Goal: Task Accomplishment & Management: Complete application form

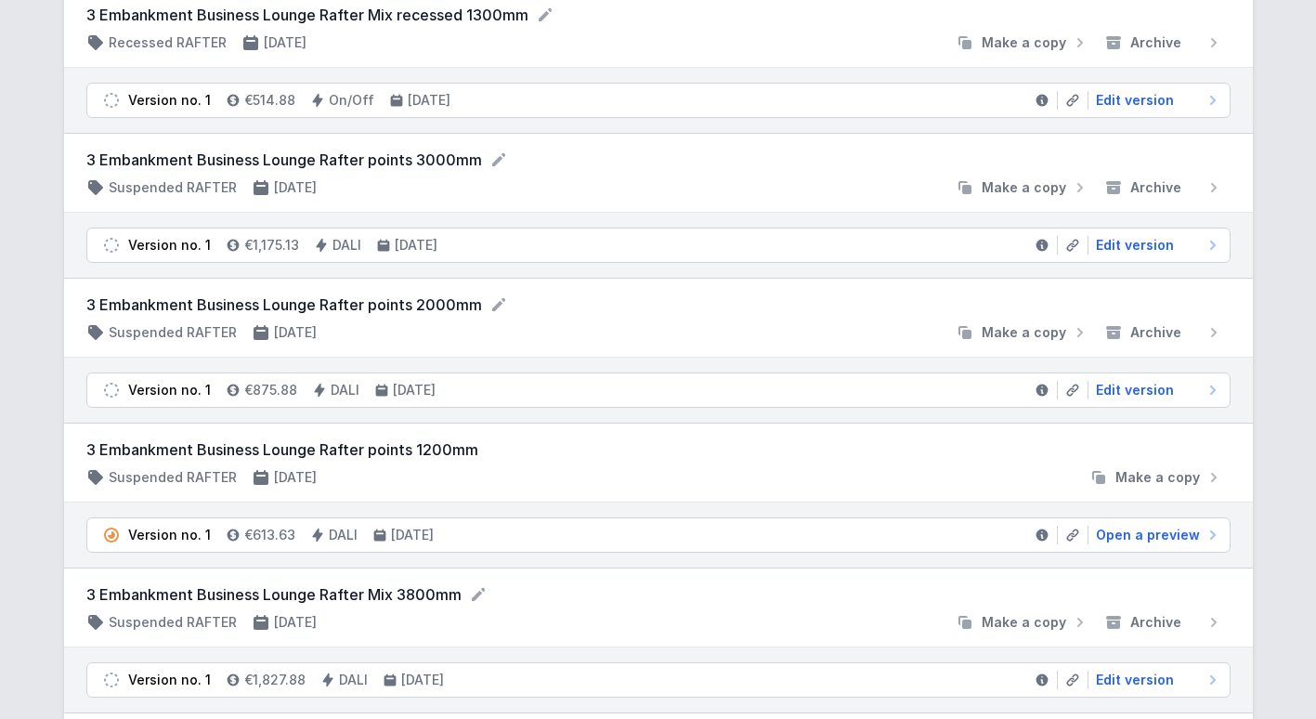
scroll to position [207, 0]
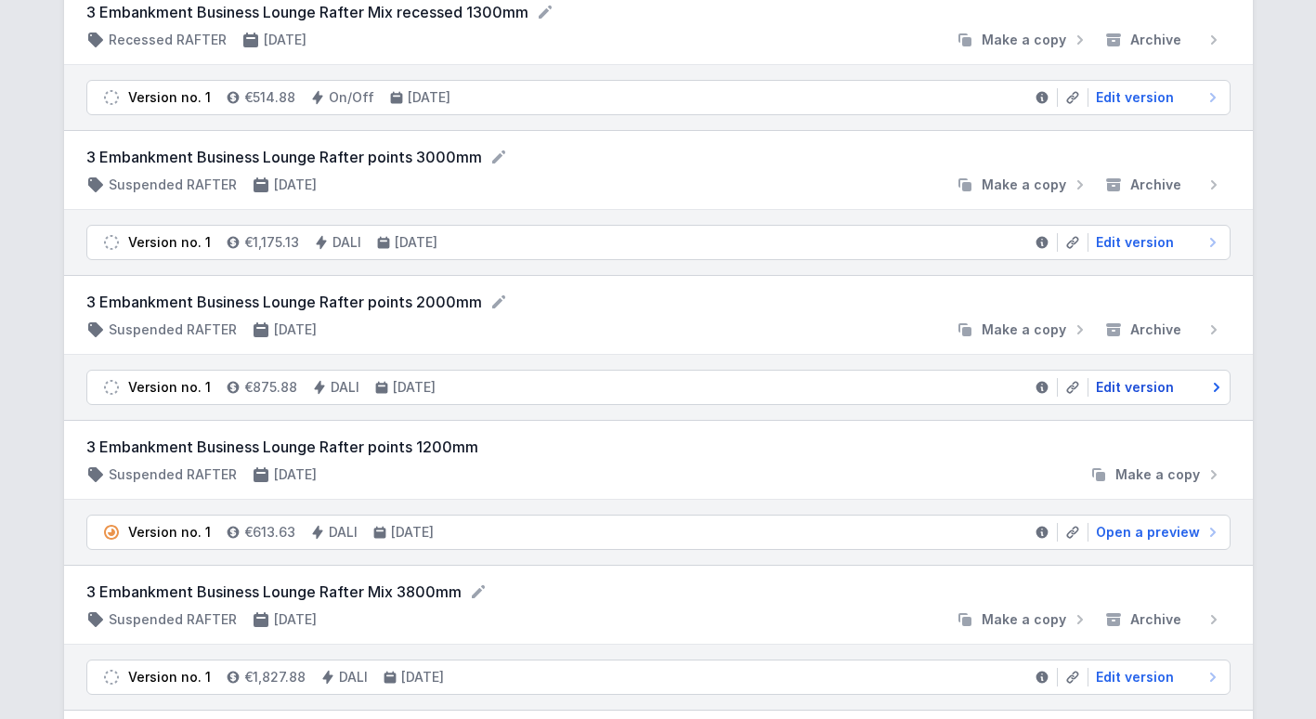
click at [1134, 390] on span "Edit version" at bounding box center [1135, 387] width 78 height 19
select select "3000"
select select "4"
select select "2"
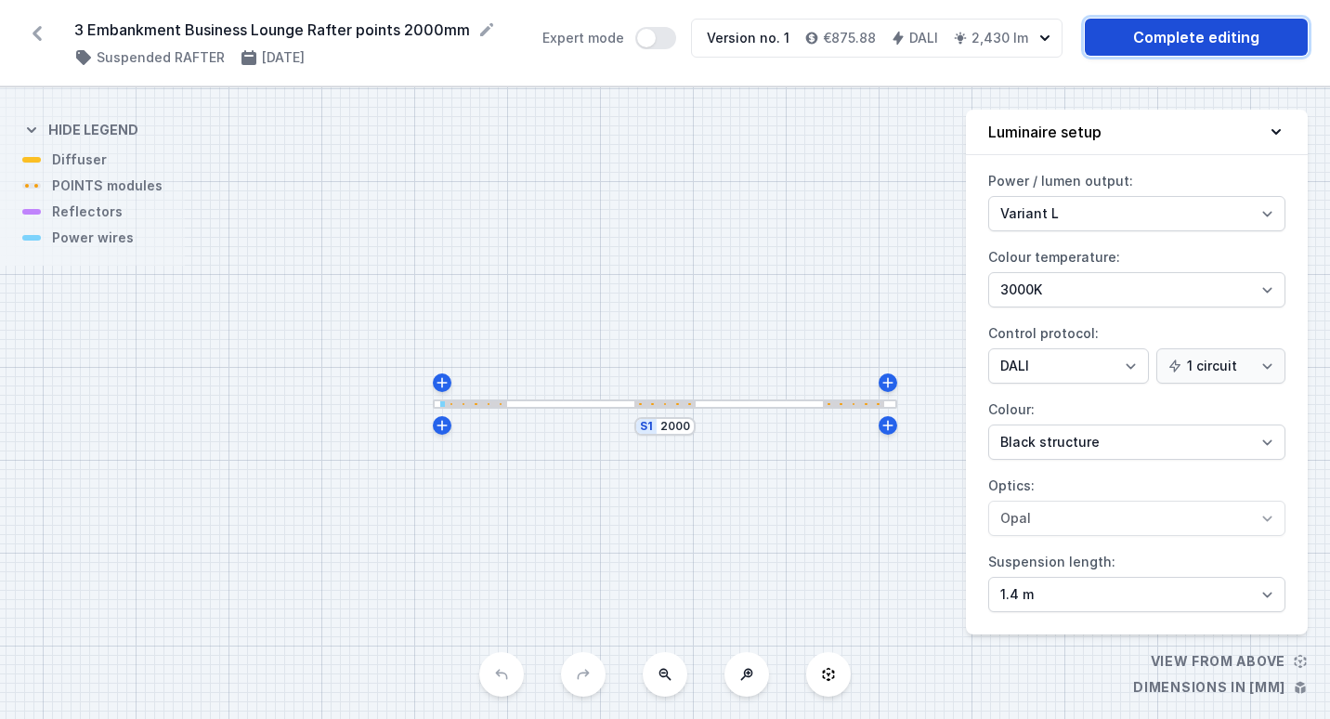
click at [1150, 44] on link "Complete editing" at bounding box center [1196, 37] width 223 height 37
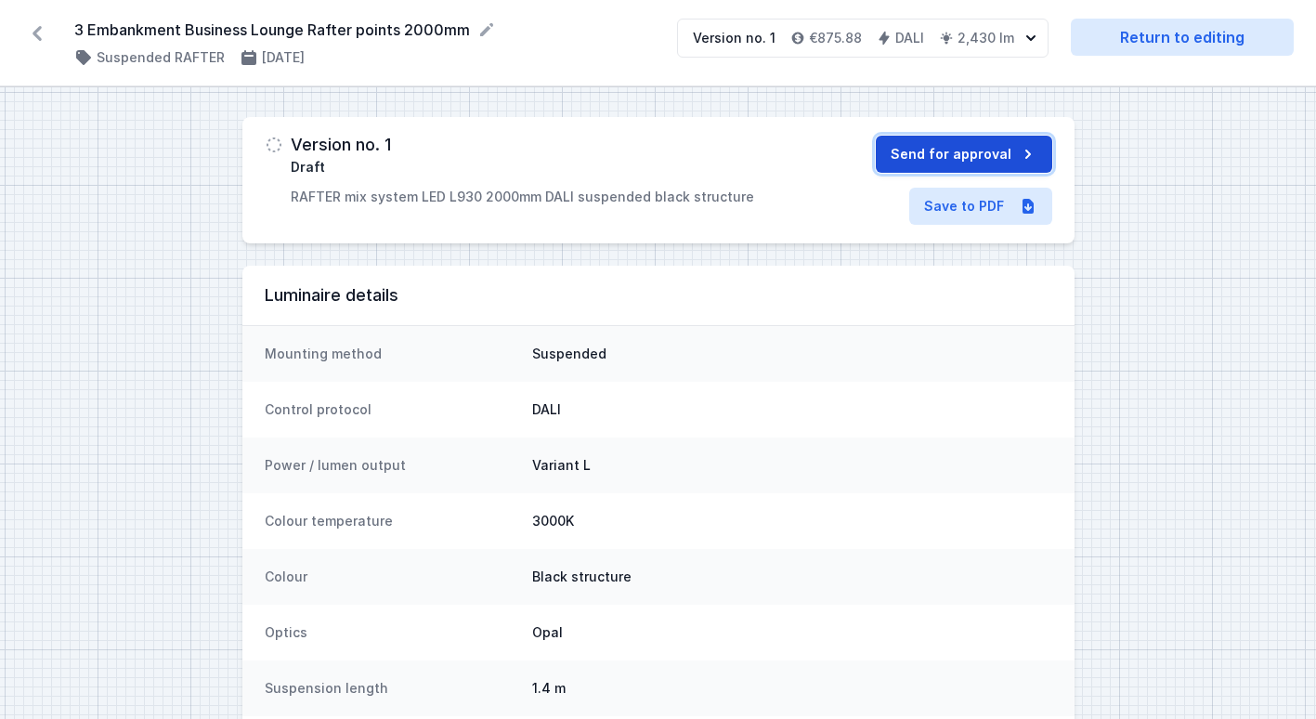
click at [952, 160] on button "Send for approval" at bounding box center [964, 154] width 176 height 37
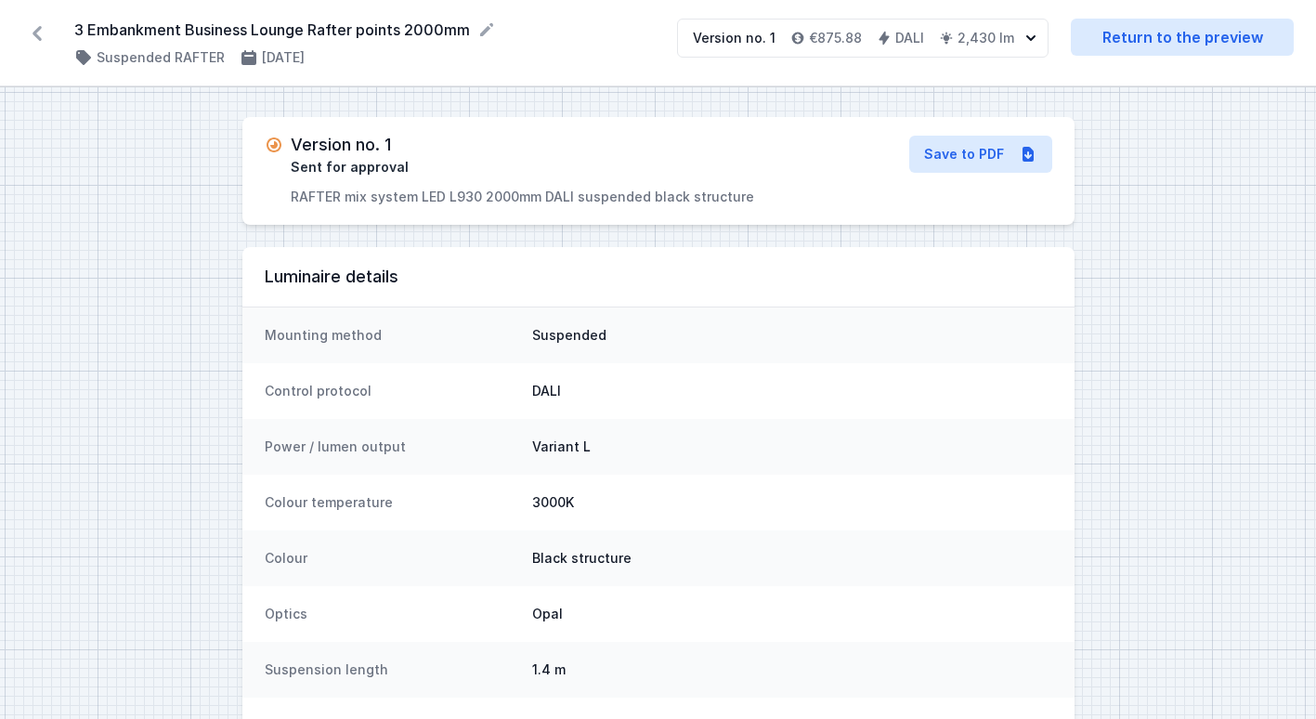
click at [32, 33] on icon at bounding box center [37, 34] width 30 height 30
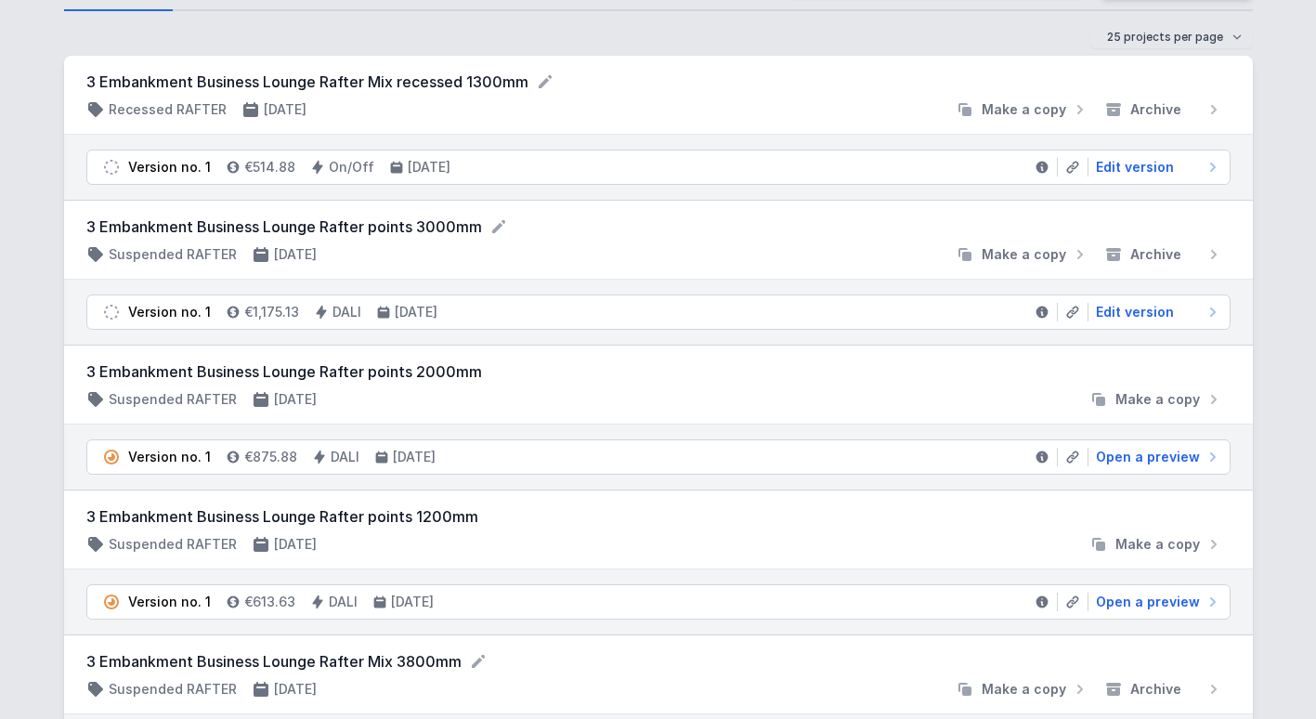
scroll to position [137, 0]
click at [1150, 312] on span "Edit version" at bounding box center [1135, 313] width 78 height 19
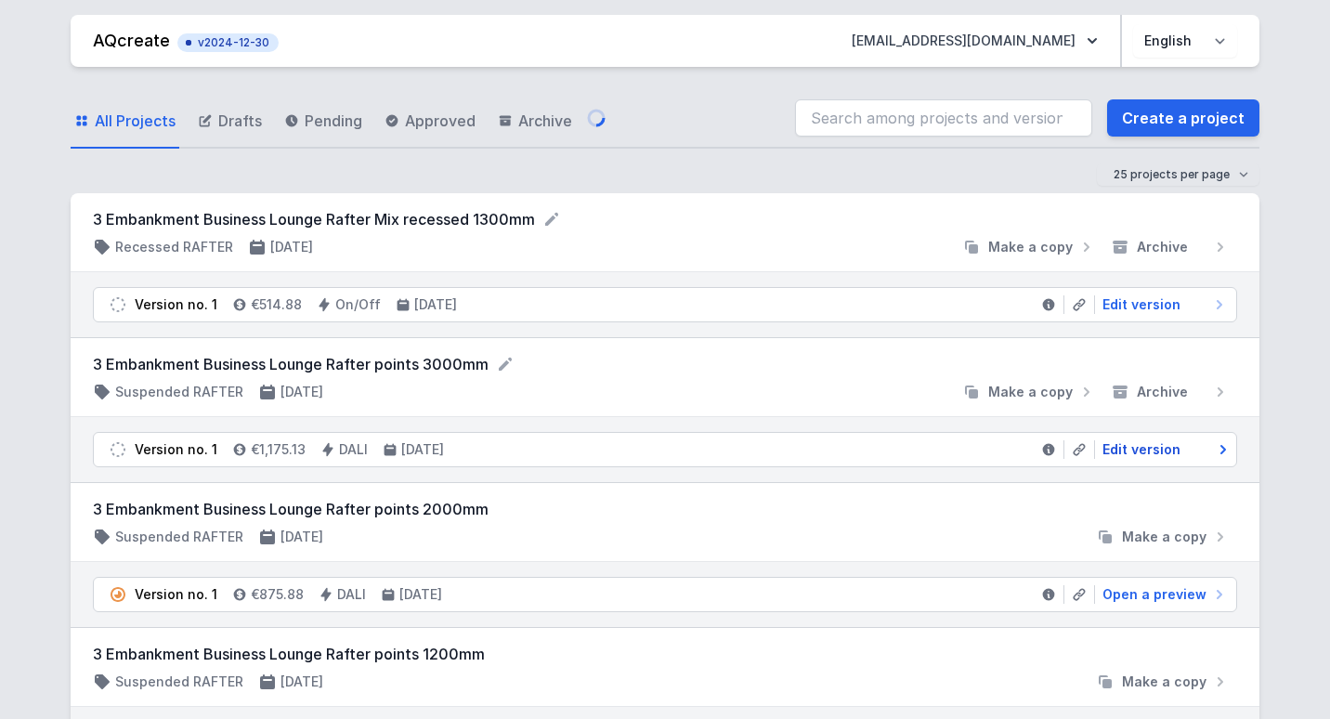
select select "3000"
select select "4"
select select "2"
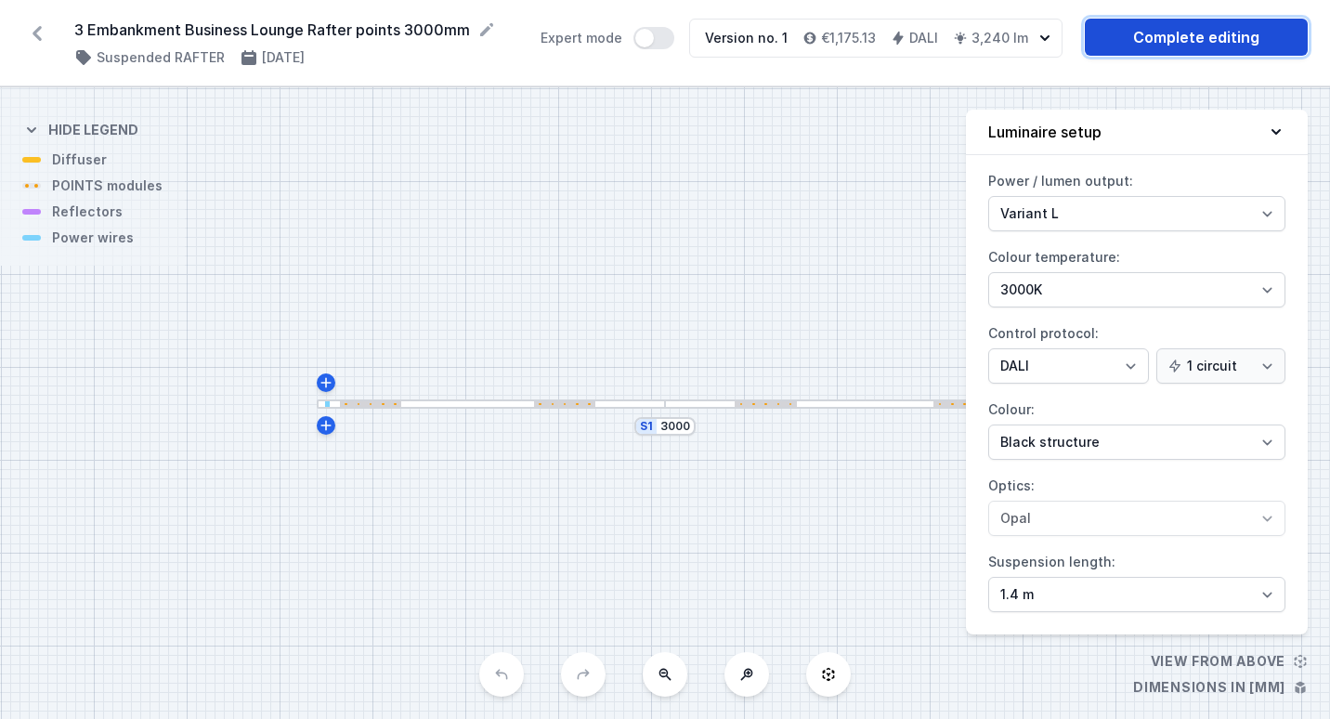
click at [1161, 48] on link "Complete editing" at bounding box center [1196, 37] width 223 height 37
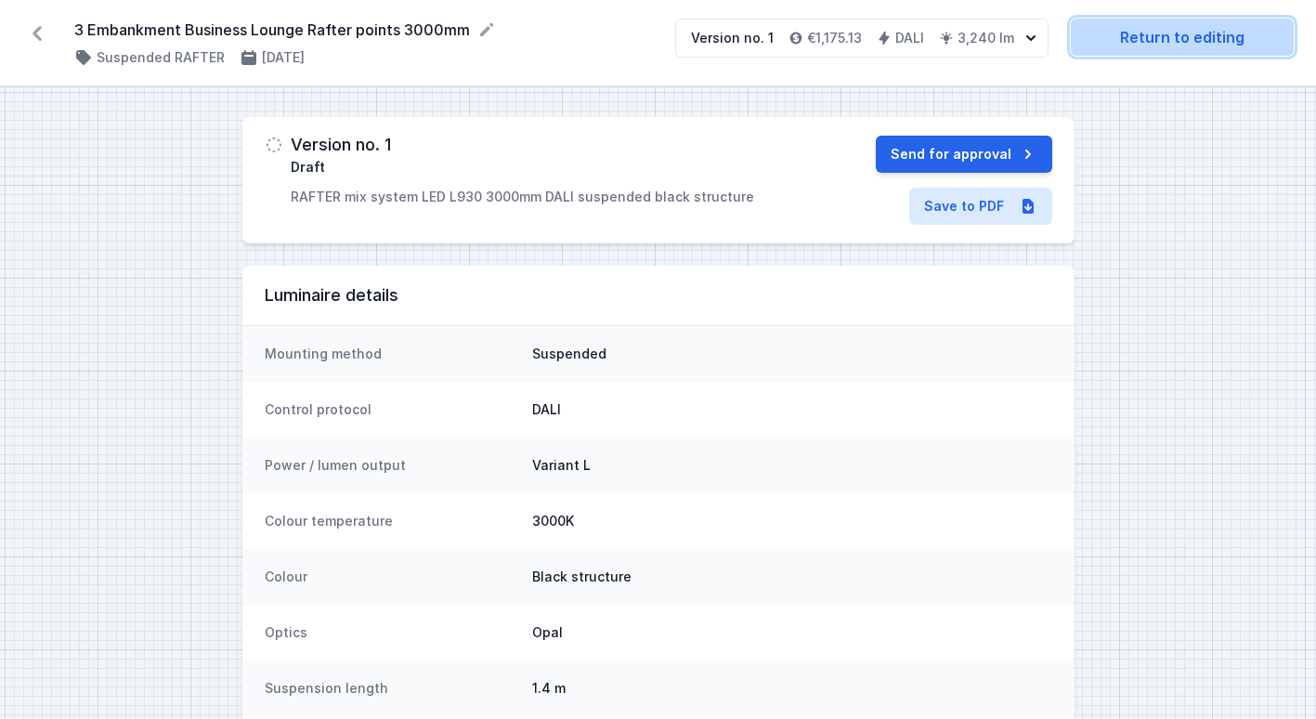
click at [1140, 46] on link "Return to editing" at bounding box center [1182, 37] width 223 height 37
select select "3000"
select select "4"
select select "2"
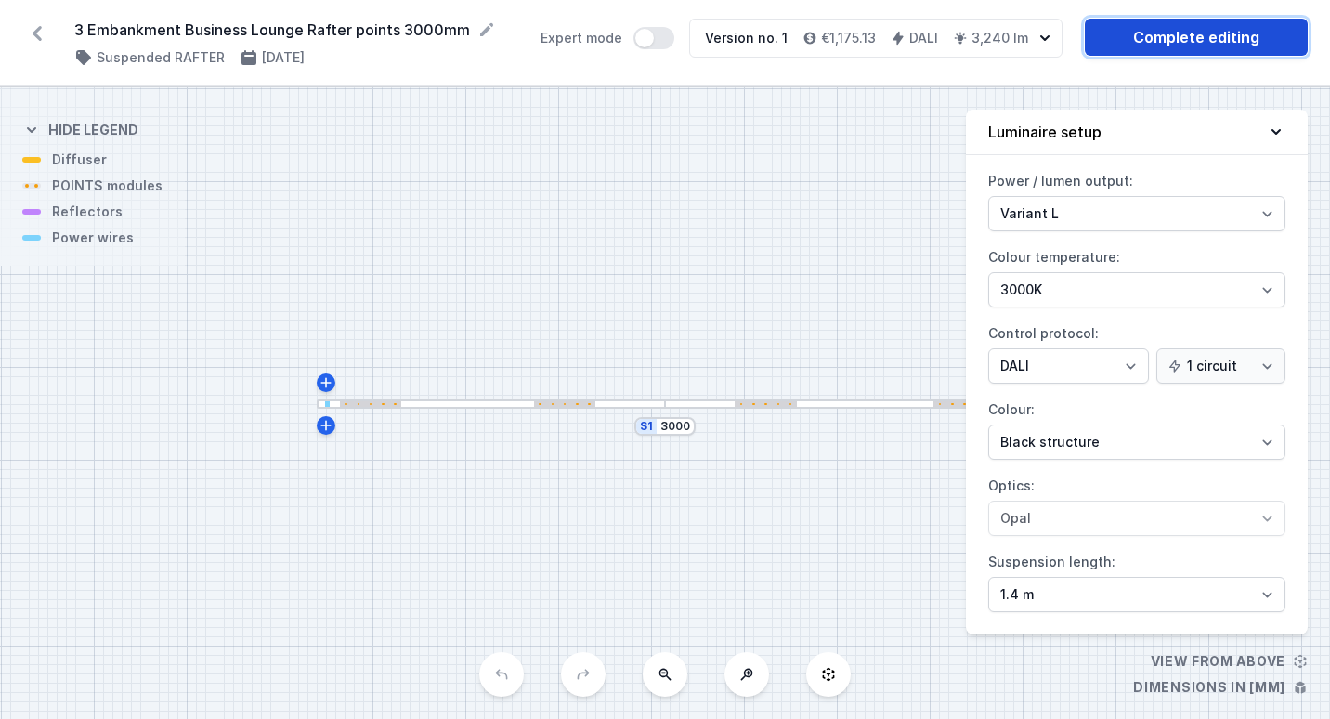
click at [1187, 46] on link "Complete editing" at bounding box center [1196, 37] width 223 height 37
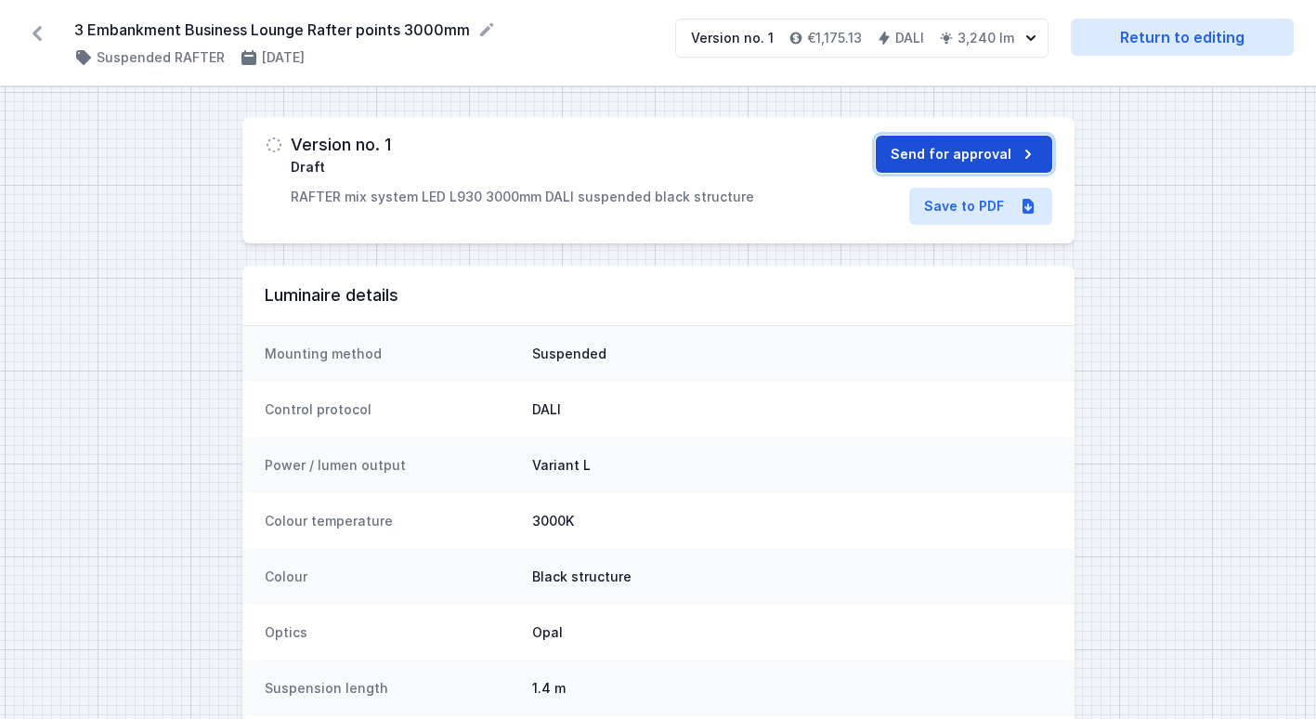
click at [920, 157] on button "Send for approval" at bounding box center [964, 154] width 176 height 37
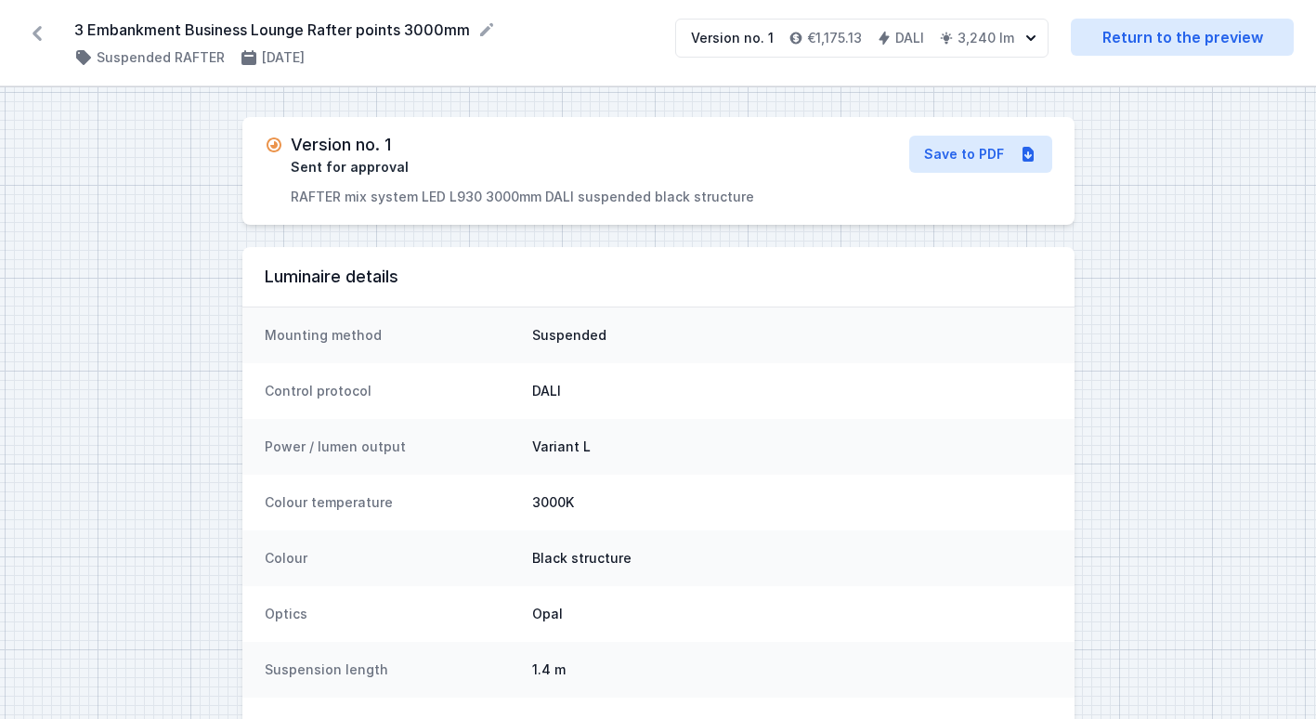
click at [41, 41] on icon at bounding box center [37, 34] width 30 height 30
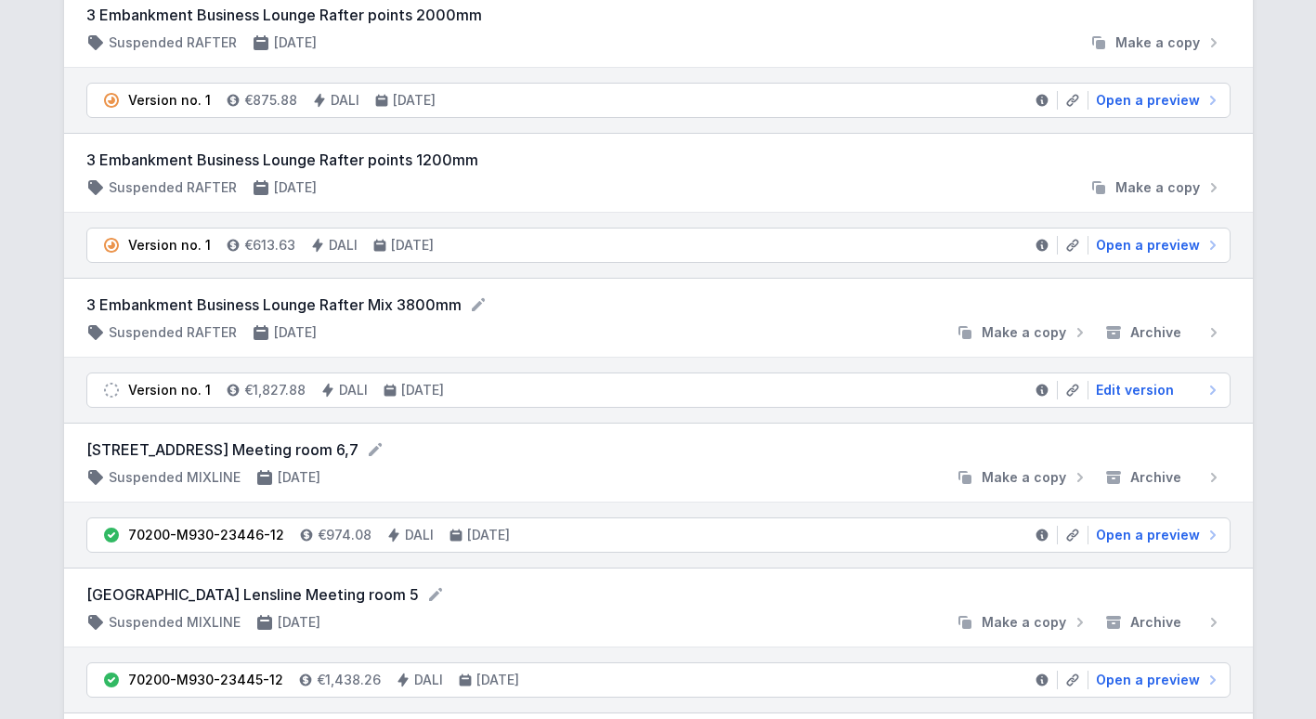
scroll to position [495, 0]
click at [1126, 394] on span "Edit version" at bounding box center [1135, 389] width 78 height 19
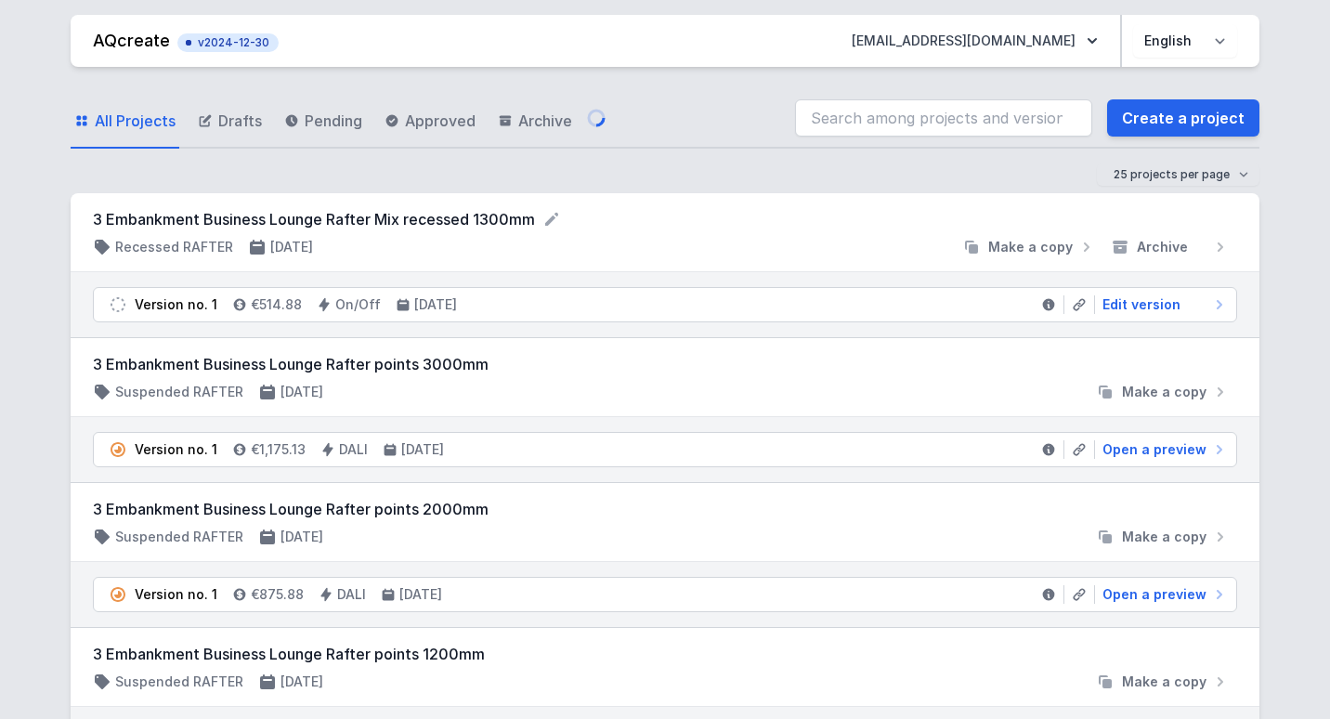
select select "3000"
select select "4"
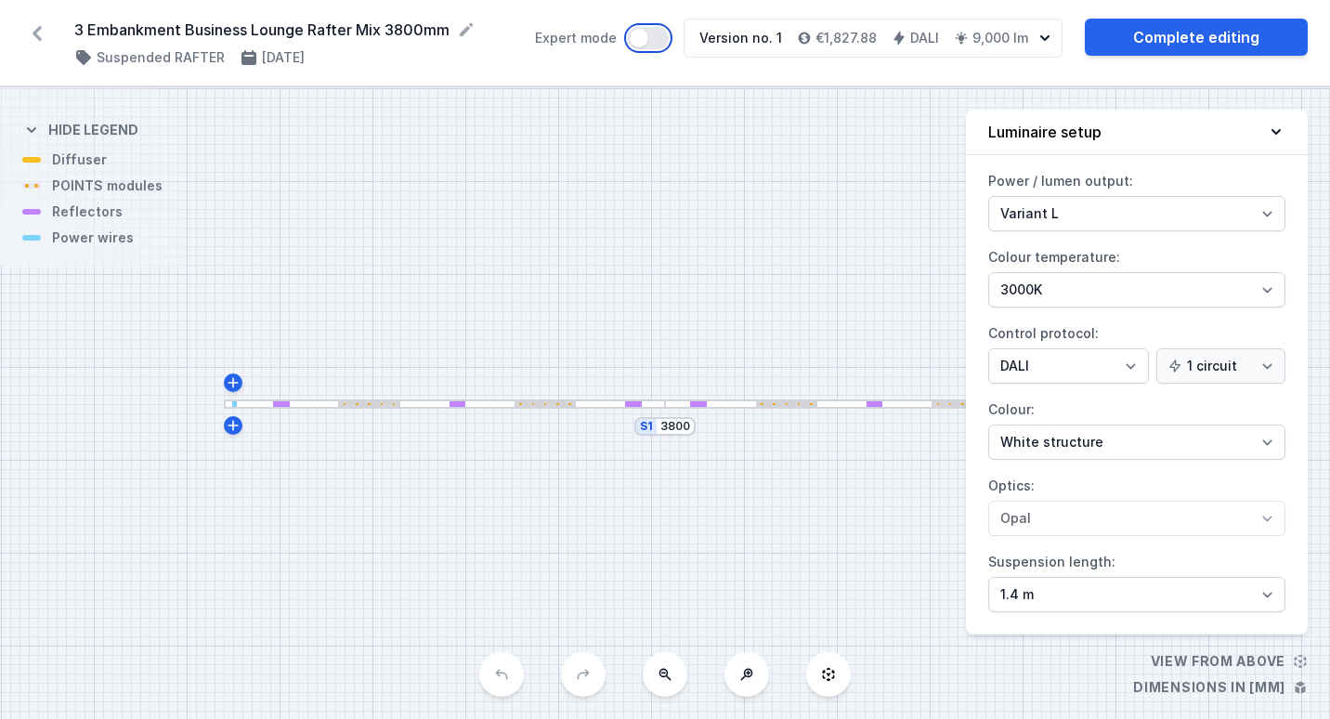
click at [653, 39] on button "Expert mode" at bounding box center [648, 38] width 41 height 22
click at [662, 45] on button "Expert mode" at bounding box center [648, 38] width 41 height 22
click at [1184, 43] on link "Complete editing" at bounding box center [1196, 37] width 223 height 37
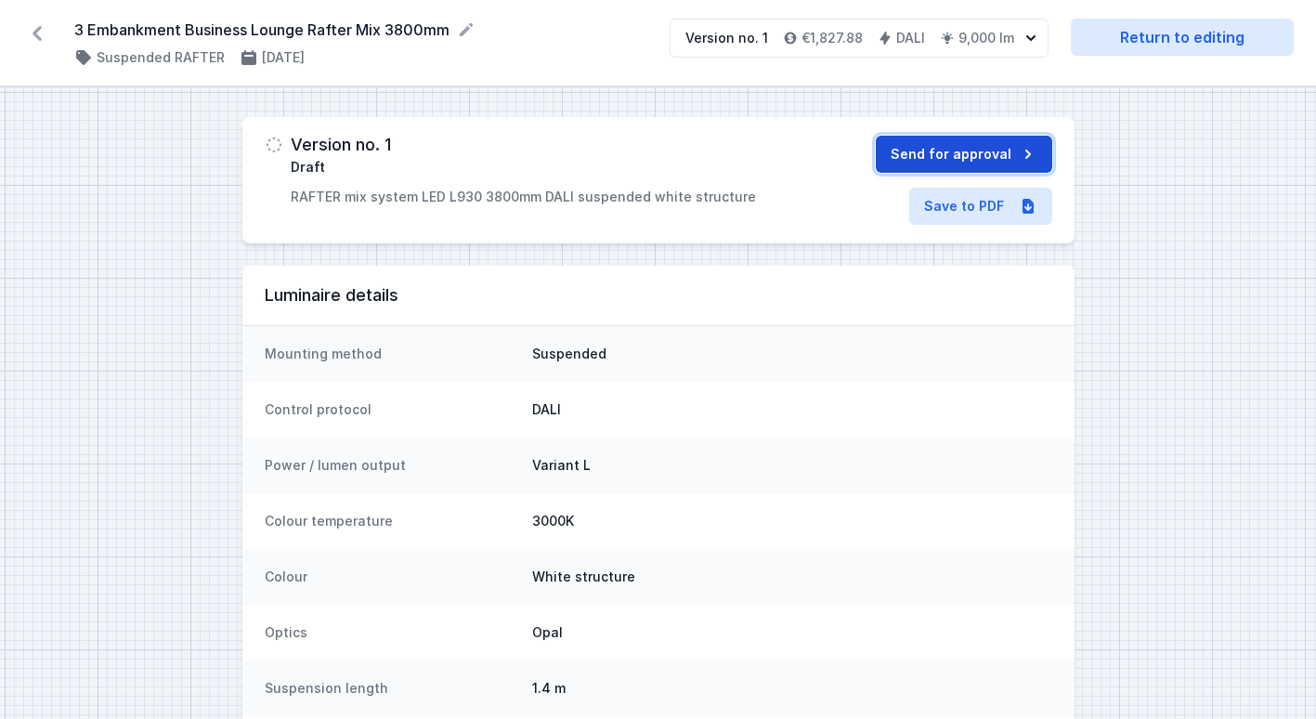
click at [931, 160] on button "Send for approval" at bounding box center [964, 154] width 176 height 37
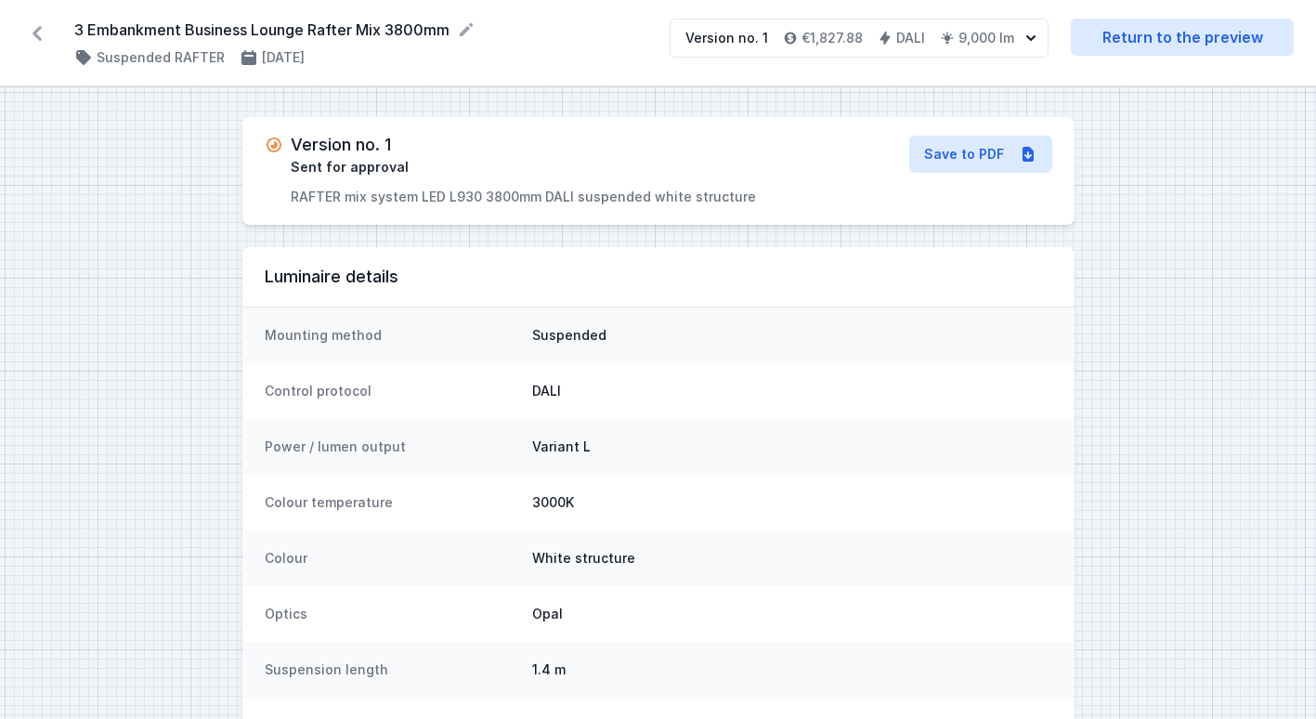
click at [42, 38] on icon at bounding box center [37, 34] width 30 height 30
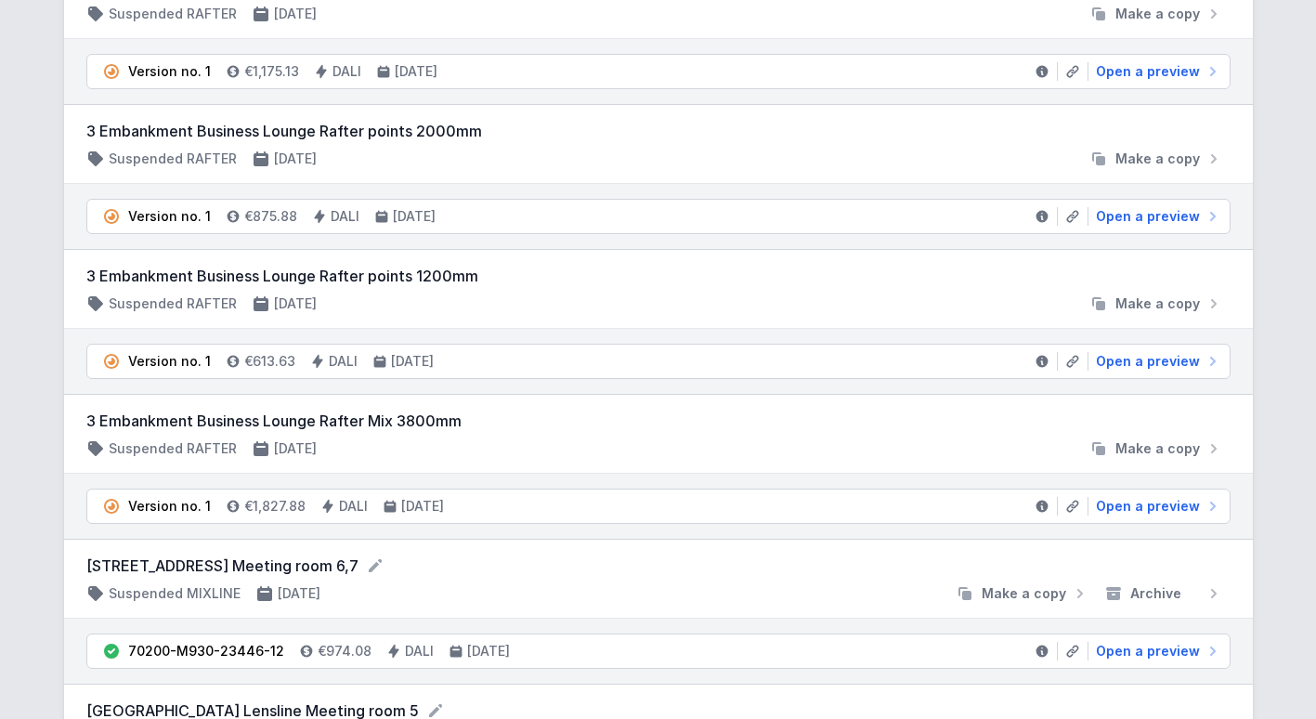
scroll to position [386, 0]
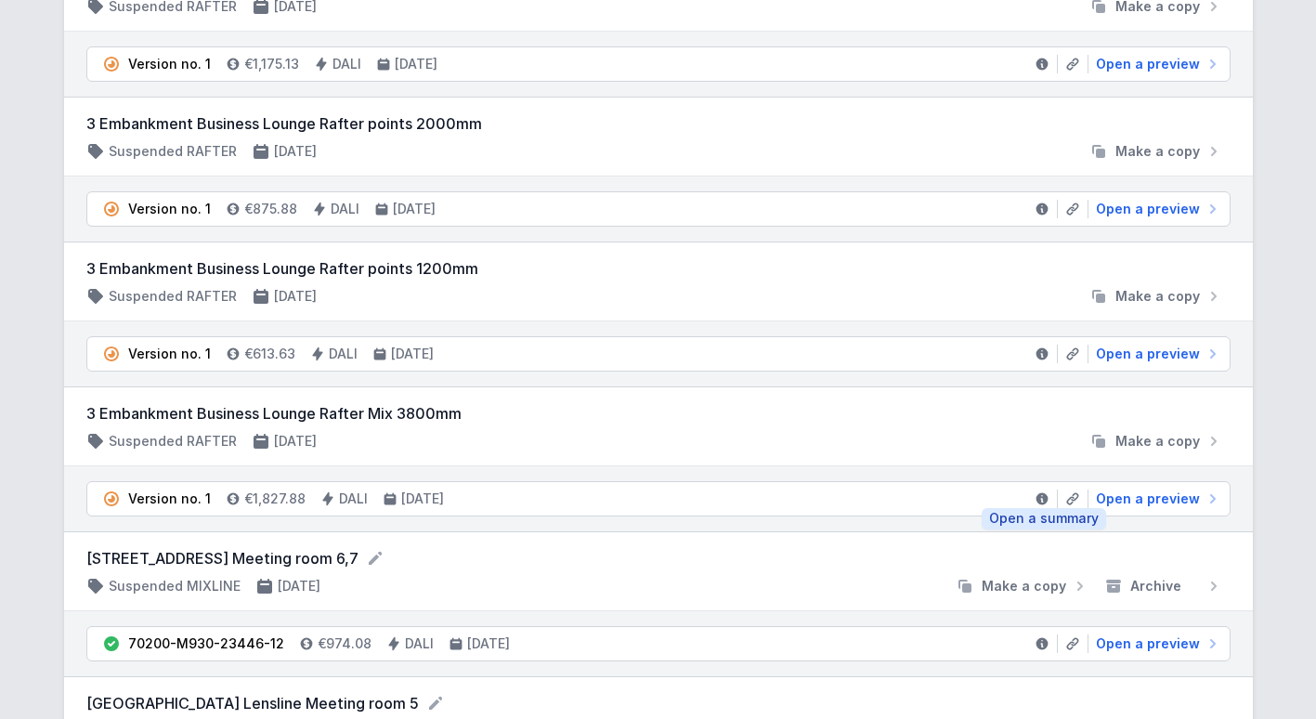
click at [1043, 499] on icon at bounding box center [1042, 499] width 12 height 12
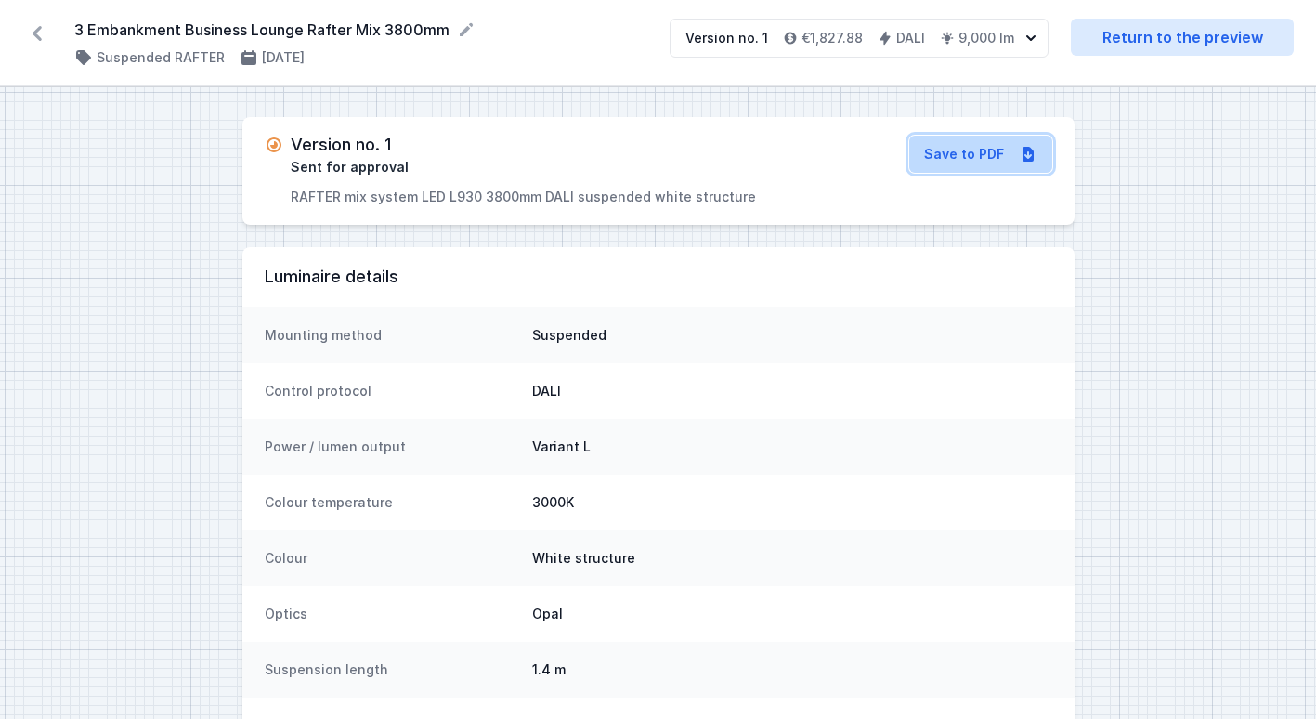
click at [975, 150] on link "Save to PDF" at bounding box center [980, 154] width 143 height 37
